Goal: Navigation & Orientation: Find specific page/section

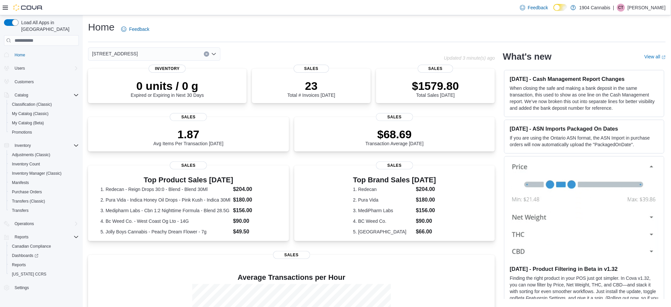
click at [130, 51] on div "[STREET_ADDRESS]" at bounding box center [154, 53] width 132 height 13
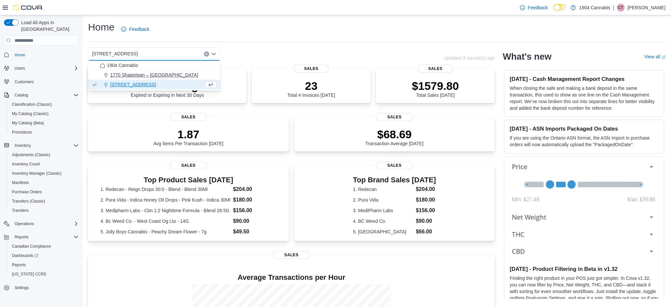
click at [144, 71] on button "1770 Shawnigan – [GEOGRAPHIC_DATA]" at bounding box center [154, 75] width 132 height 10
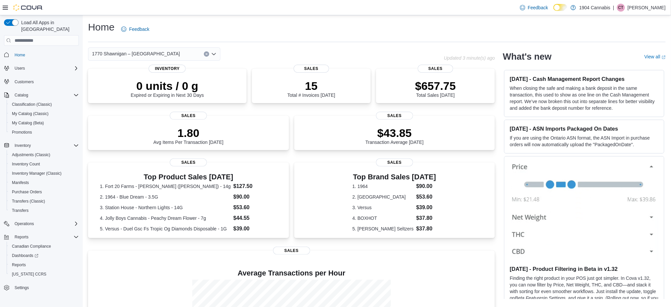
click at [205, 53] on icon "Clear input" at bounding box center [206, 54] width 3 height 3
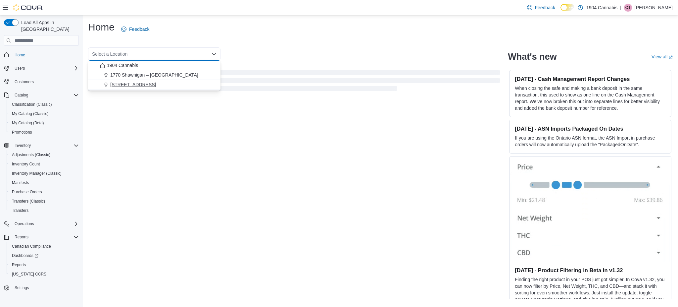
click at [171, 82] on div "[STREET_ADDRESS]" at bounding box center [158, 84] width 117 height 7
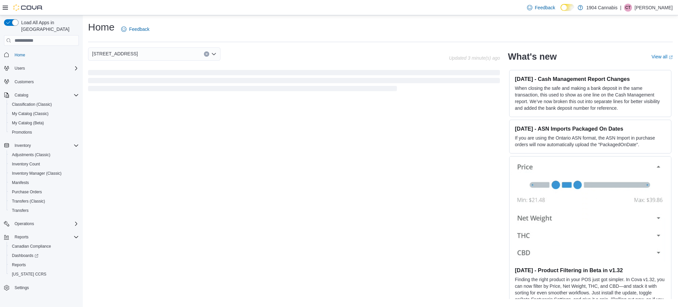
click at [267, 56] on div "720 First Ave Combo box. Selected. [STREET_ADDRESS] Press Backspace to delete […" at bounding box center [268, 53] width 361 height 13
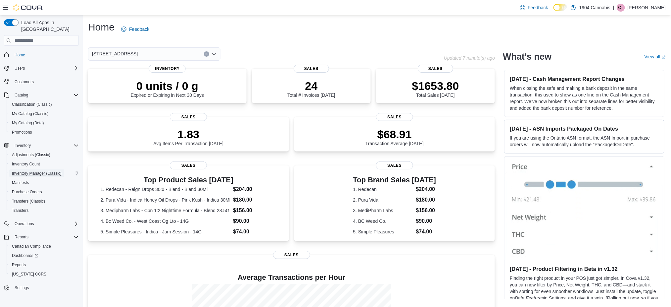
click at [43, 171] on span "Inventory Manager (Classic)" at bounding box center [37, 173] width 50 height 5
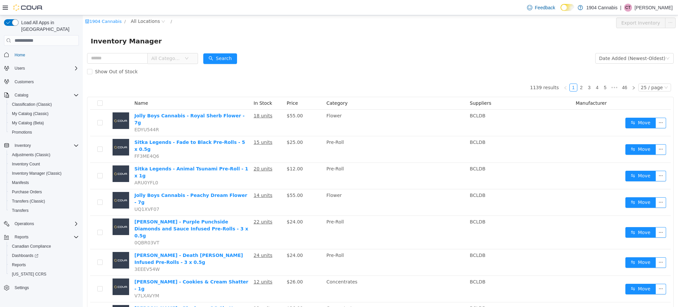
click at [661, 9] on p "[PERSON_NAME]" at bounding box center [654, 8] width 38 height 8
click at [634, 65] on span "Sign Out" at bounding box center [630, 65] width 18 height 7
